Goal: Obtain resource: Download file/media

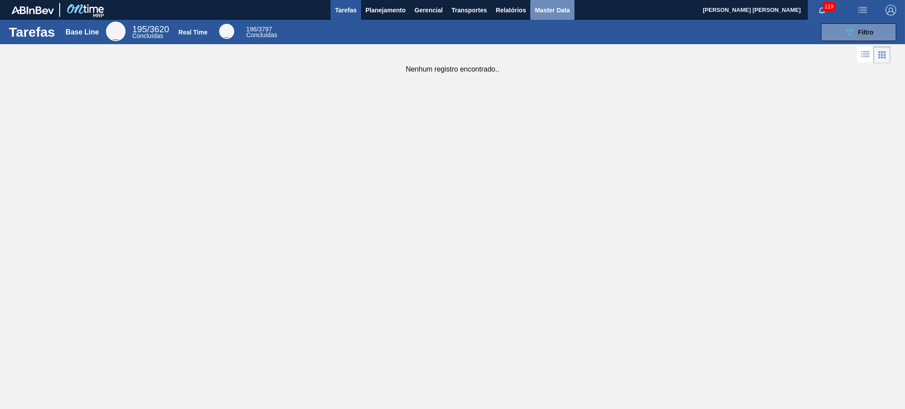
click at [549, 14] on span "Master Data" at bounding box center [552, 10] width 35 height 11
click at [546, 14] on span "Master Data" at bounding box center [552, 10] width 35 height 11
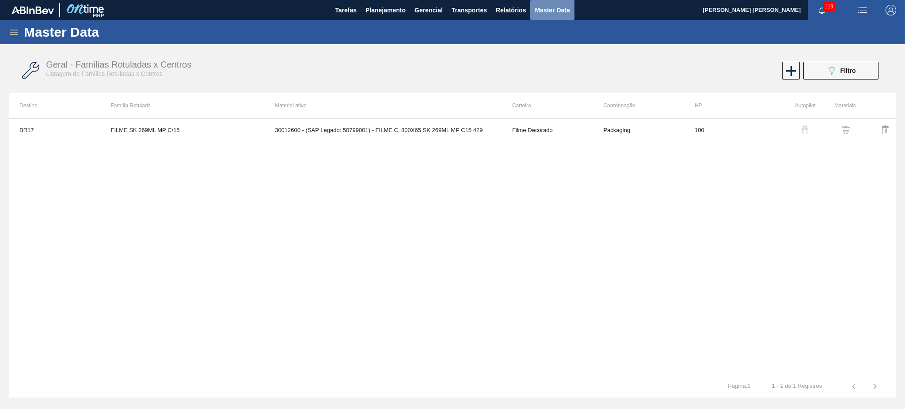
click at [546, 14] on span "Master Data" at bounding box center [552, 10] width 35 height 11
click at [15, 34] on icon at bounding box center [14, 32] width 11 height 11
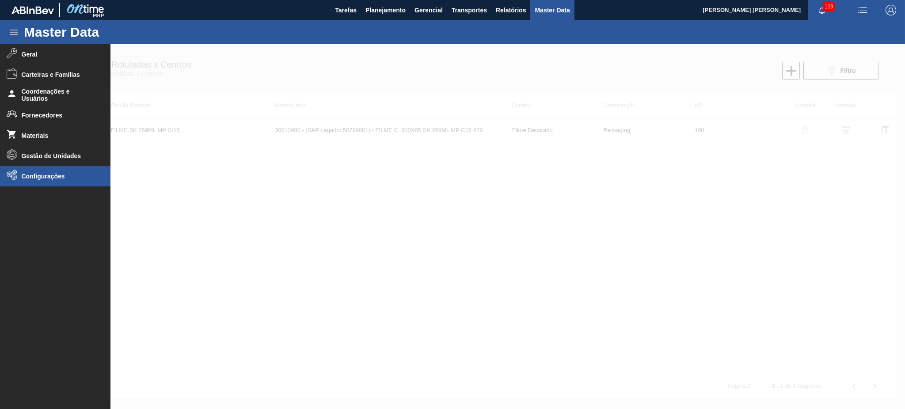
click at [28, 179] on span "Configurações" at bounding box center [58, 176] width 73 height 7
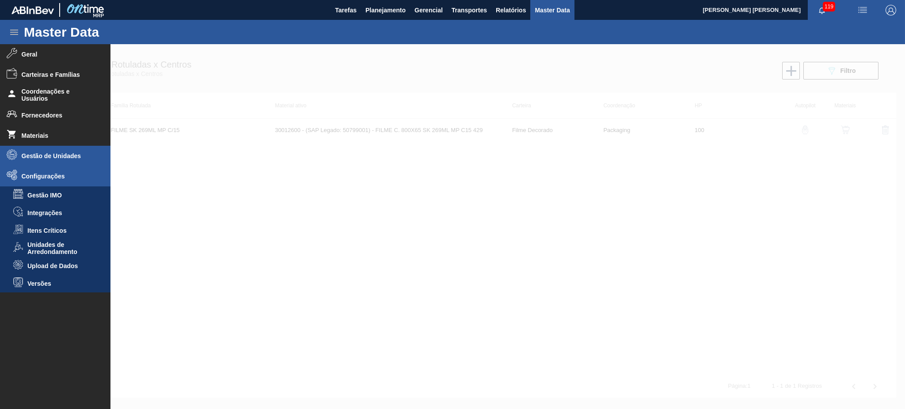
click at [60, 151] on li "Gestão de Unidades" at bounding box center [55, 156] width 110 height 20
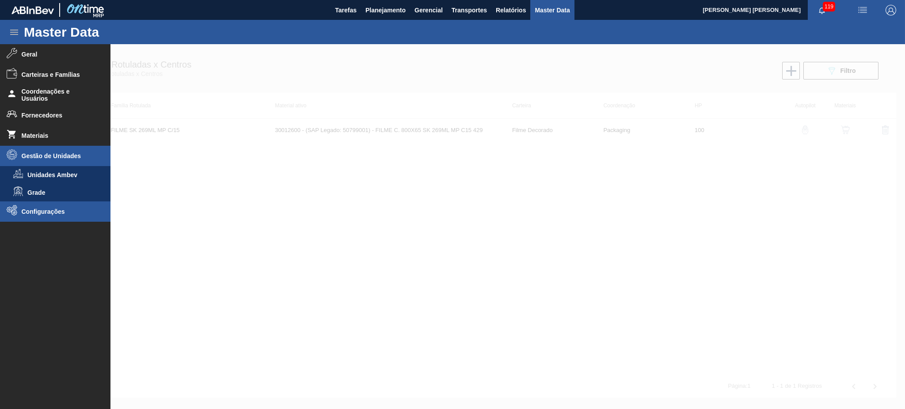
click at [55, 209] on span "Configurações" at bounding box center [58, 211] width 73 height 7
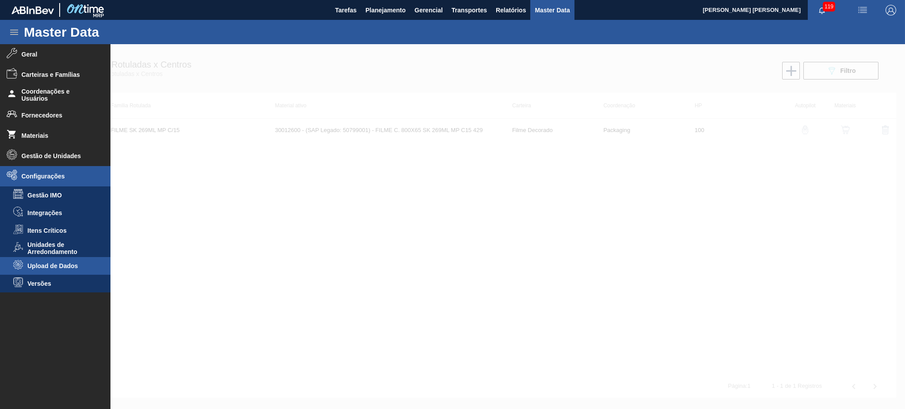
click at [74, 269] on span "Upload de Dados" at bounding box center [61, 265] width 68 height 7
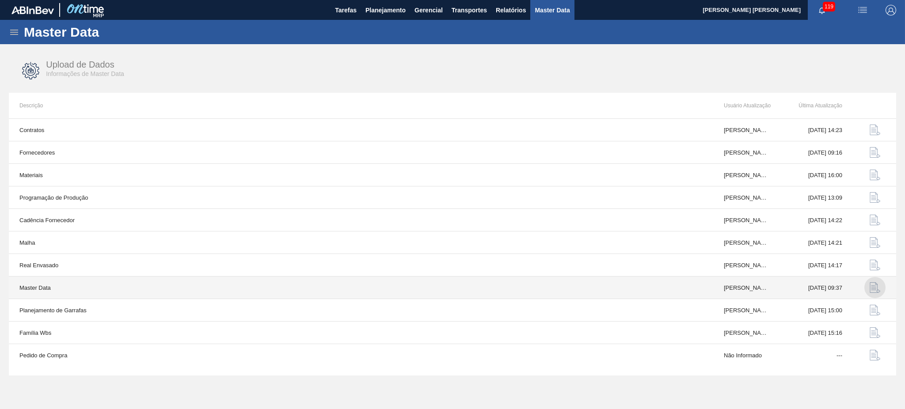
click at [875, 288] on img "button" at bounding box center [874, 287] width 11 height 11
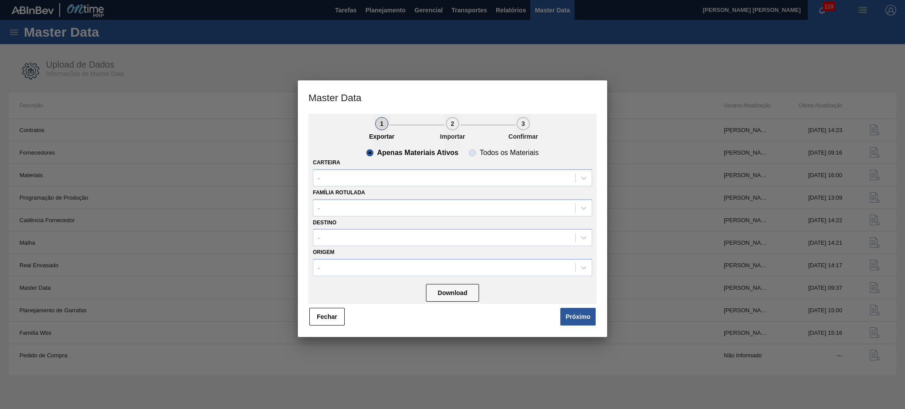
click at [0, 0] on slot "Todos os Materiais" at bounding box center [0, 0] width 0 height 0
click at [479, 154] on input "Todos os Materiais" at bounding box center [472, 153] width 14 height 14
radio input "true"
radio input "false"
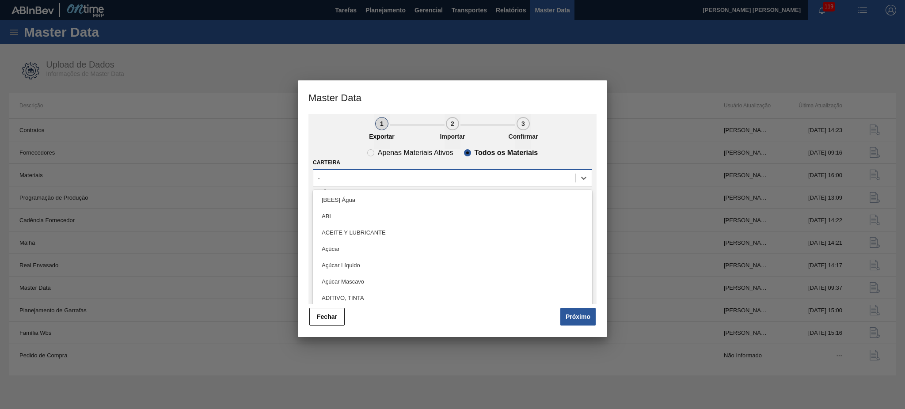
click at [351, 180] on div "-" at bounding box center [444, 177] width 262 height 13
type input "lata"
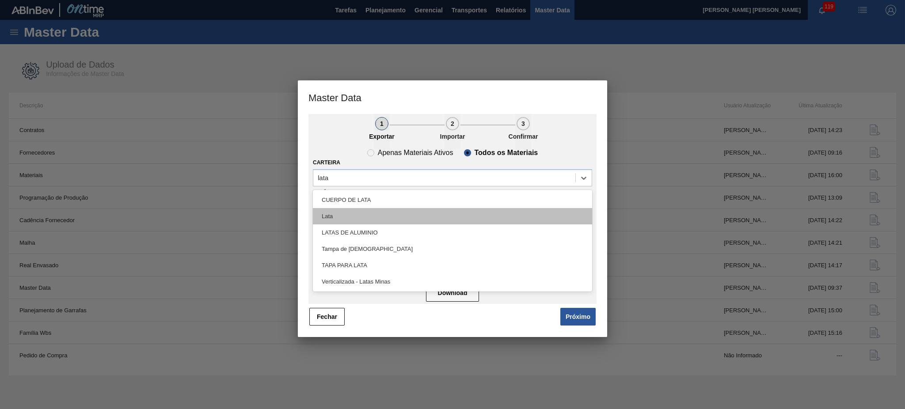
click at [330, 217] on div "Lata" at bounding box center [452, 216] width 279 height 16
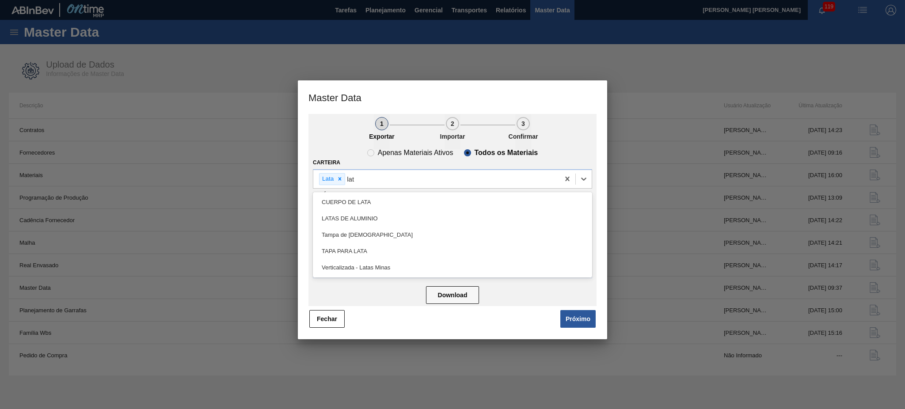
type input "lata"
click at [368, 216] on div "LATAS DE ALUMINIO" at bounding box center [452, 218] width 279 height 16
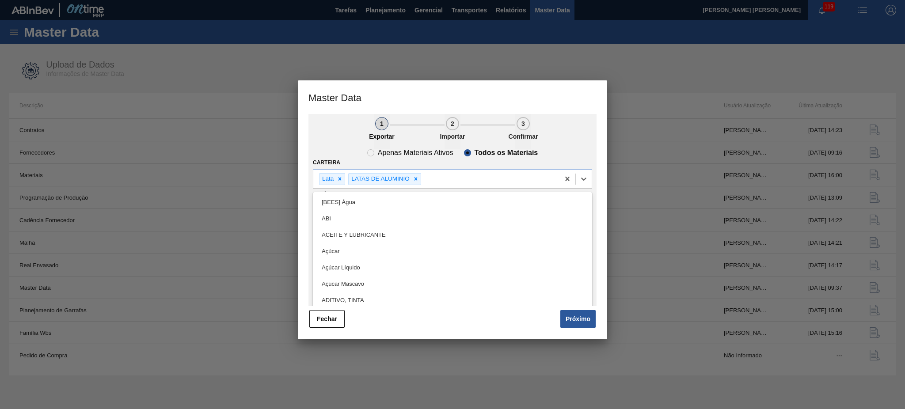
type input "a"
type input "lat"
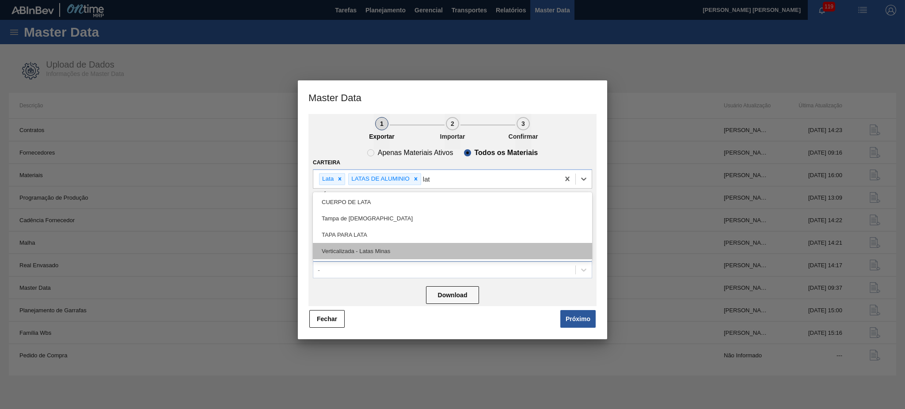
click at [376, 248] on div "Verticalizada - Latas Minas" at bounding box center [452, 251] width 279 height 16
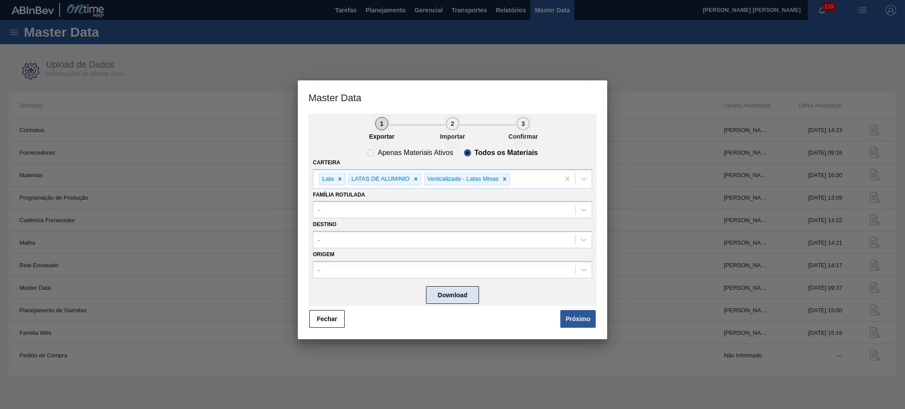
click at [455, 296] on button "Download" at bounding box center [452, 295] width 53 height 18
